Goal: Task Accomplishment & Management: Manage account settings

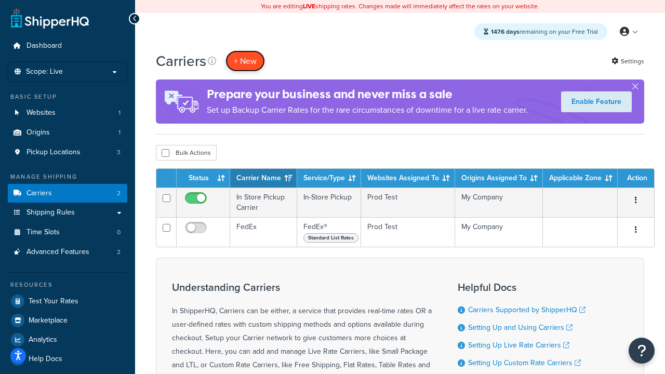
click at [245, 61] on button "+ New" at bounding box center [246, 60] width 40 height 21
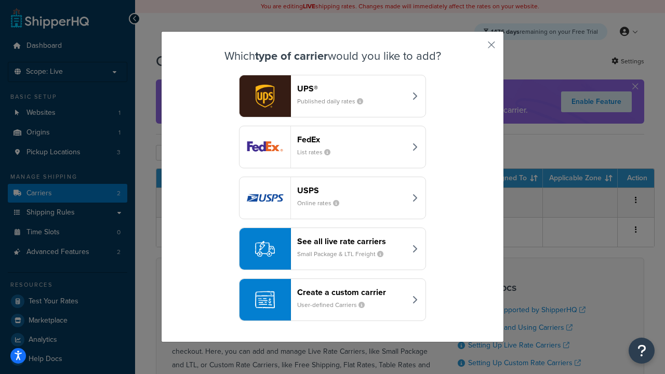
click at [333, 147] on div "FedEx List rates" at bounding box center [351, 147] width 109 height 25
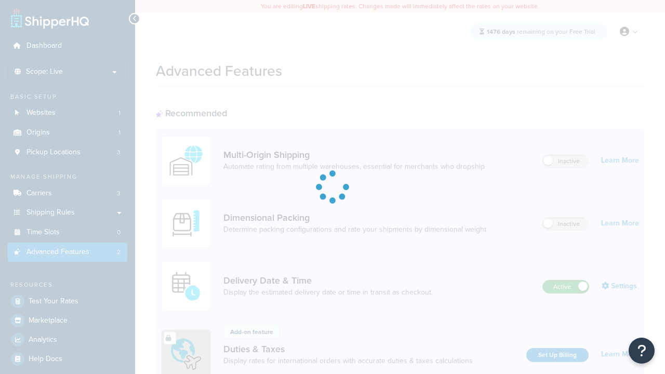
click at [566, 281] on label "Active" at bounding box center [566, 287] width 46 height 12
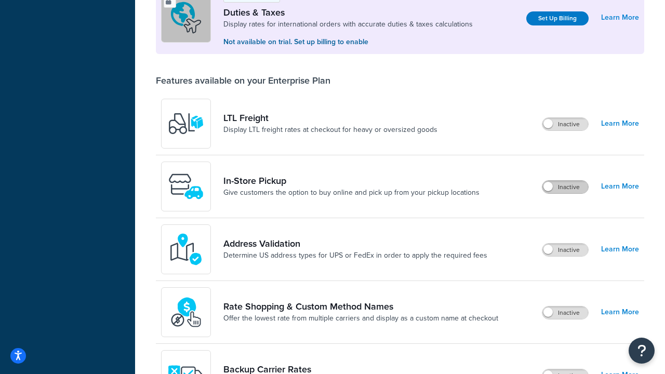
scroll to position [317, 0]
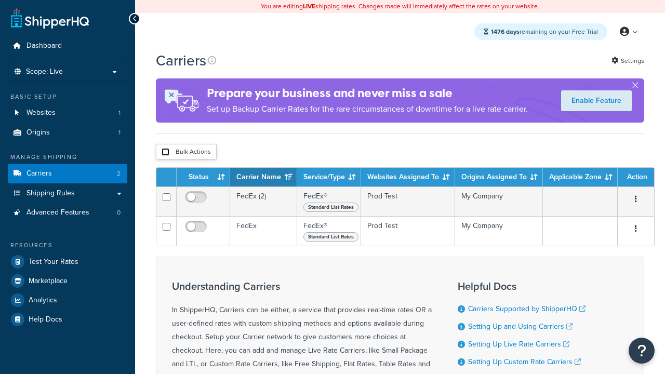
click at [165, 153] on input "checkbox" at bounding box center [166, 152] width 8 height 8
checkbox input "true"
click at [0, 0] on button "Delete" at bounding box center [0, 0] width 0 height 0
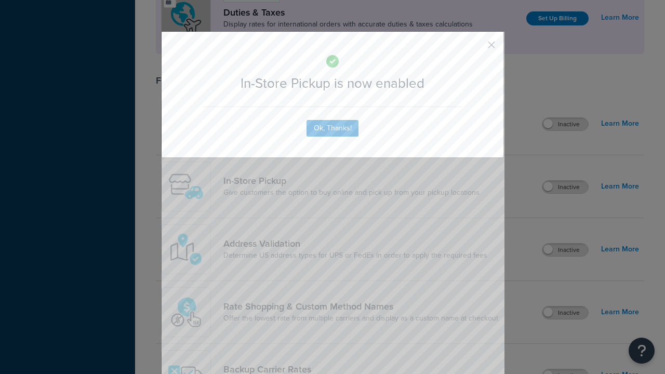
click at [476, 47] on button "button" at bounding box center [476, 48] width 3 height 3
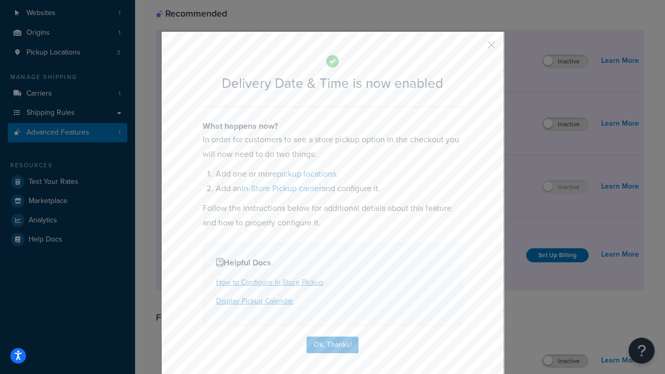
click at [476, 48] on button "button" at bounding box center [476, 48] width 3 height 3
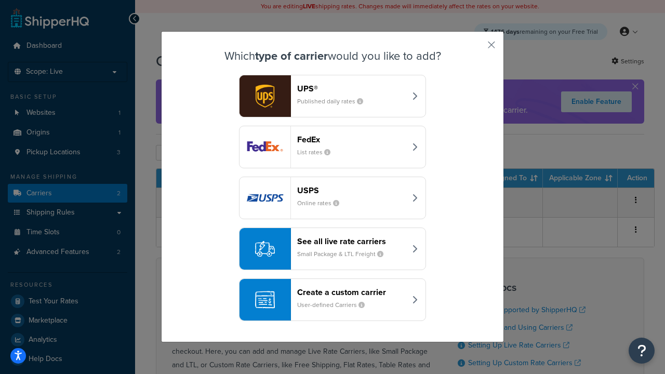
click at [333, 300] on div "Create a custom carrier User-defined Carriers" at bounding box center [351, 299] width 109 height 25
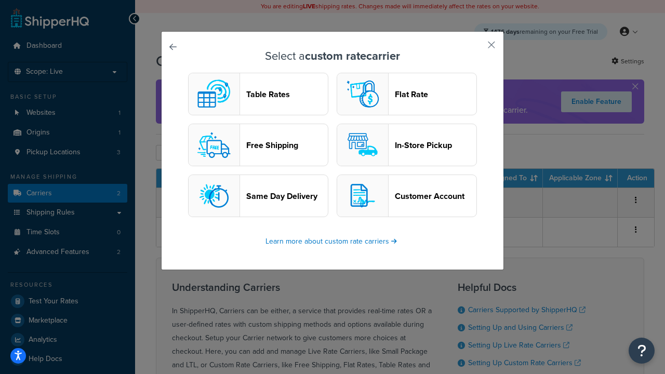
click at [407, 145] on header "In-Store Pickup" at bounding box center [436, 145] width 82 height 10
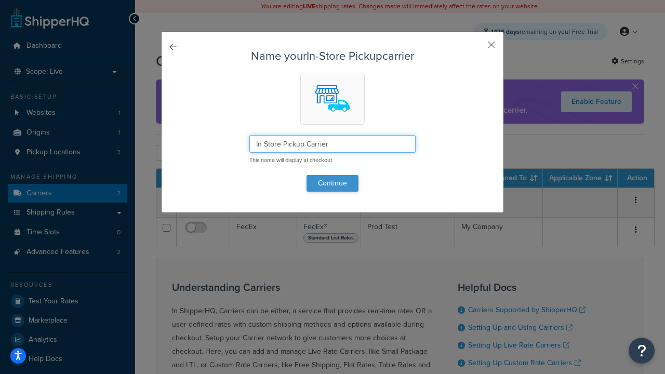
type input "In Store Pickup Carrier"
click at [333, 183] on button "Continue" at bounding box center [333, 183] width 52 height 17
